Goal: Information Seeking & Learning: Learn about a topic

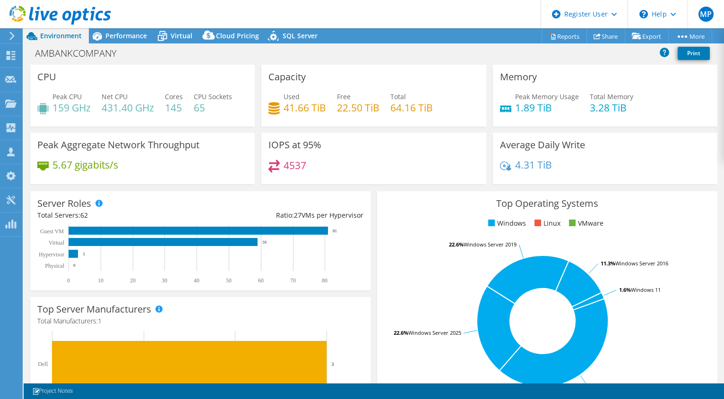
select select "USD"
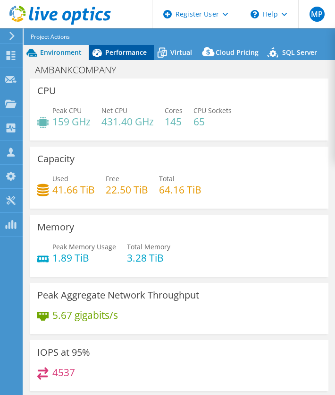
click at [123, 46] on div "Performance" at bounding box center [121, 52] width 65 height 15
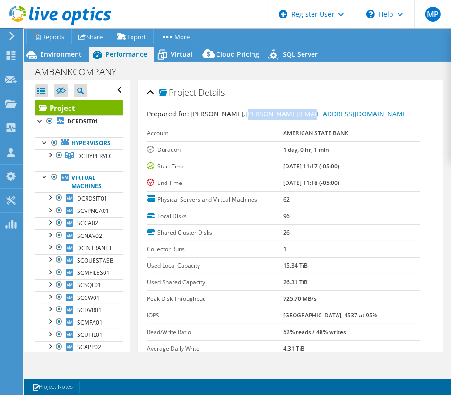
drag, startPoint x: 333, startPoint y: 110, endPoint x: 259, endPoint y: 112, distance: 73.3
click at [259, 112] on div "Prepared for: [PERSON_NAME], [PERSON_NAME][EMAIL_ADDRESS][DOMAIN_NAME]" at bounding box center [290, 114] width 287 height 11
copy link "[EMAIL_ADDRESS][DOMAIN_NAME]"
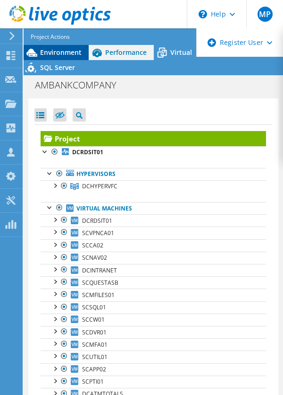
click at [49, 50] on span "Environment" at bounding box center [61, 52] width 42 height 9
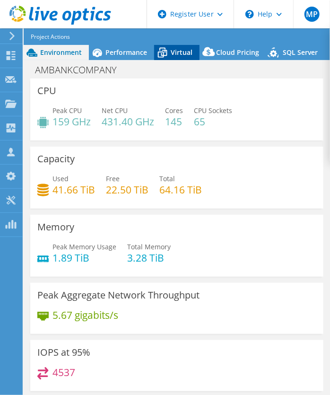
click at [174, 55] on span "Virtual" at bounding box center [182, 52] width 22 height 9
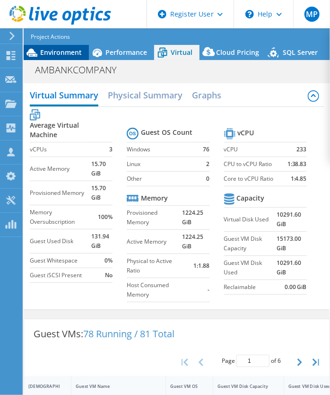
click at [49, 56] on span "Environment" at bounding box center [61, 52] width 42 height 9
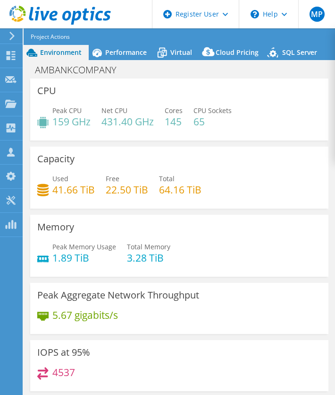
click at [183, 56] on span "Virtual" at bounding box center [182, 52] width 22 height 9
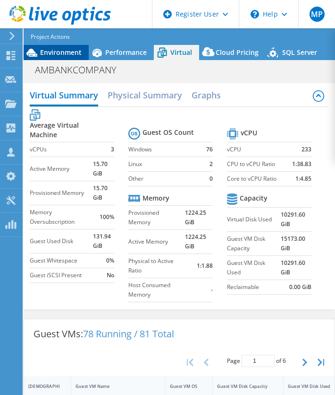
click at [64, 56] on span "Environment" at bounding box center [61, 52] width 42 height 9
